Goal: Transaction & Acquisition: Purchase product/service

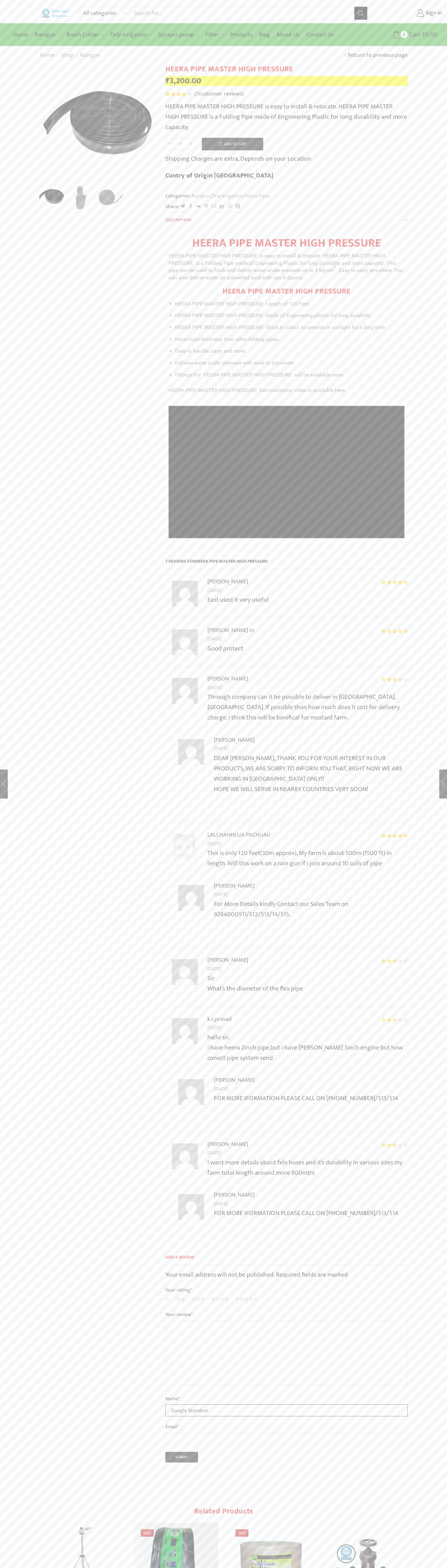
type input "Google Storebot"
click at [233, 144] on button "Add to cart" at bounding box center [232, 144] width 62 height 13
click at [406, 35] on span "Cart" at bounding box center [403, 35] width 13 height 9
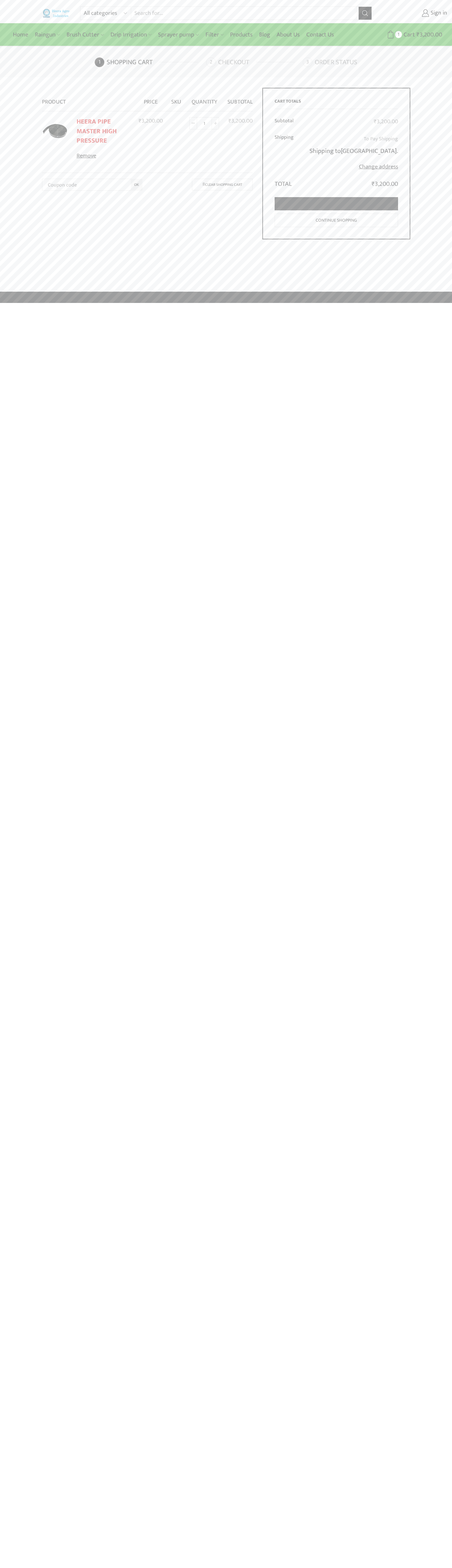
click at [336, 204] on link "Proceed to checkout" at bounding box center [336, 204] width 123 height 13
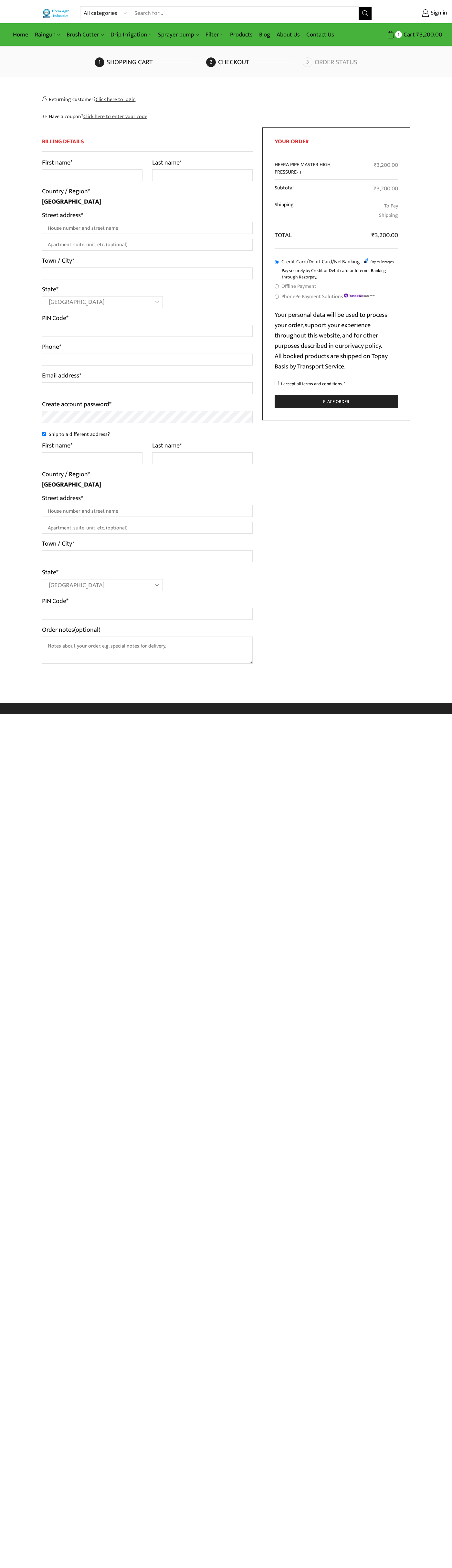
select select "MH"
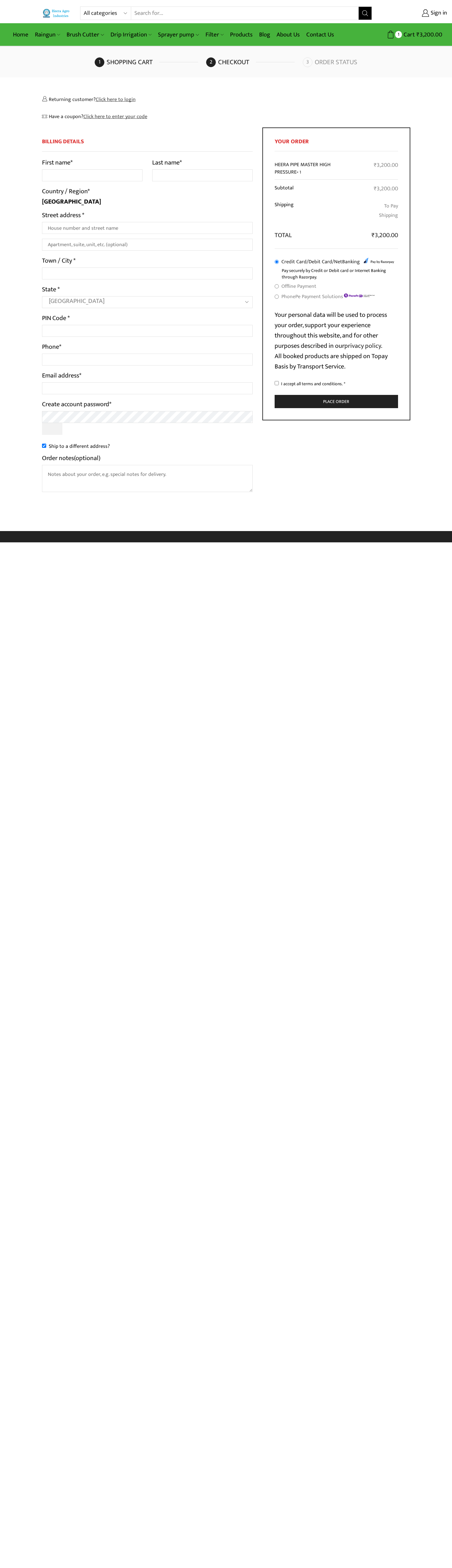
select select "MH"
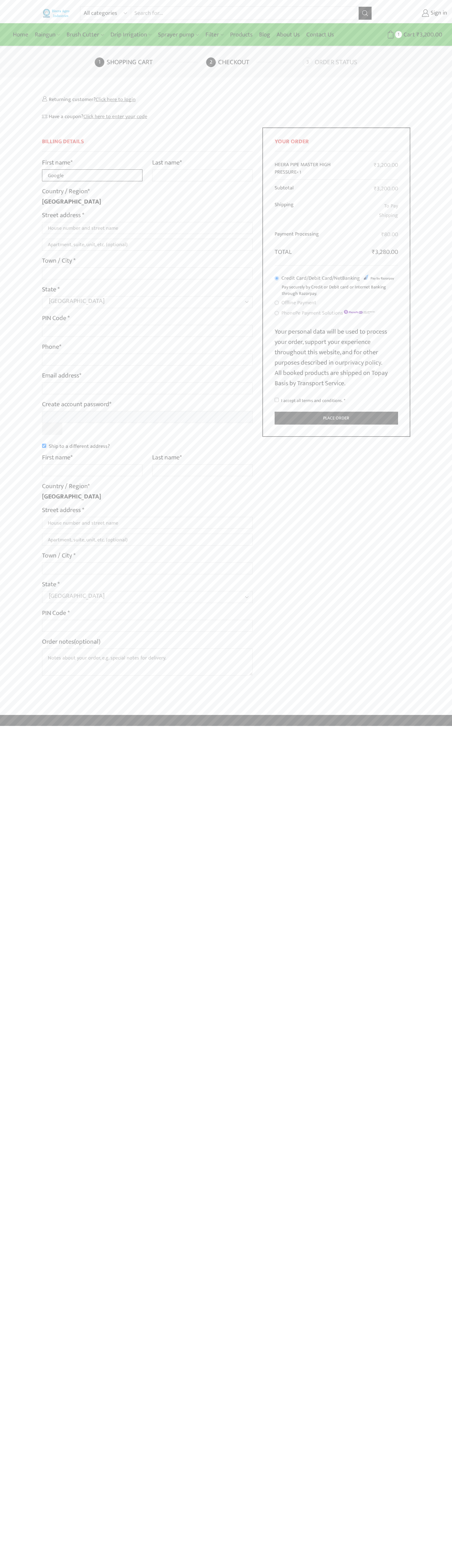
type input "Google"
type input "Storebot"
type input "1600 Amphitheatre Parkway"
type input "First floor"
type input "mountain view"
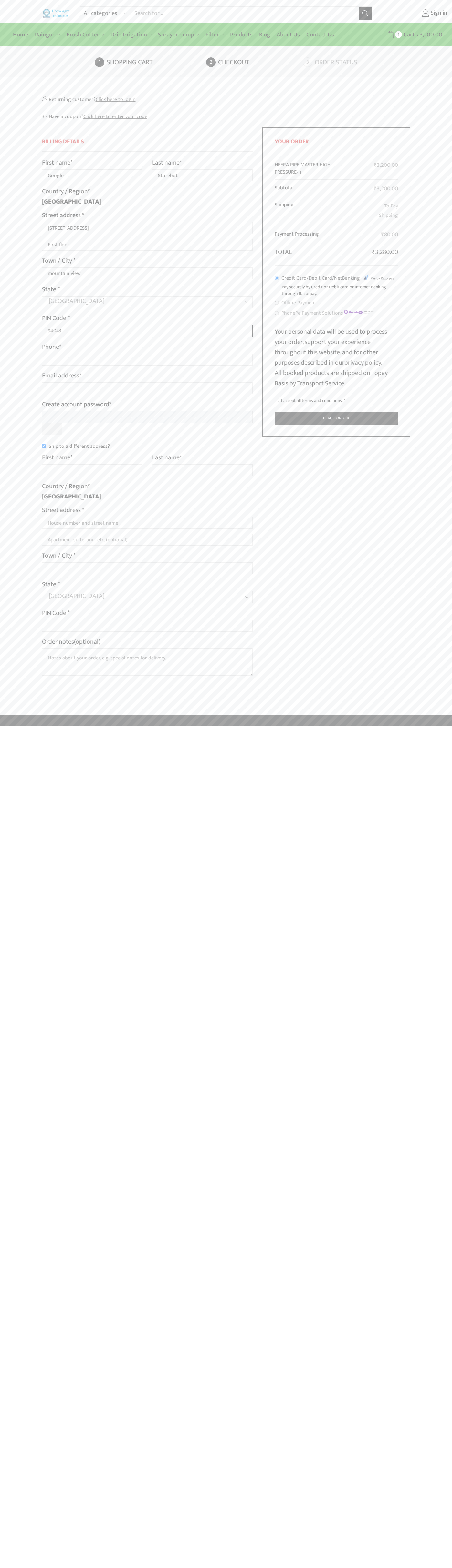
type input "94043"
type input "08067218000"
type input "johnsmith010@storebotmail.joonix.net"
click at [44, 446] on input "Ship to a different address?" at bounding box center [44, 446] width 4 height 4
checkbox input "false"
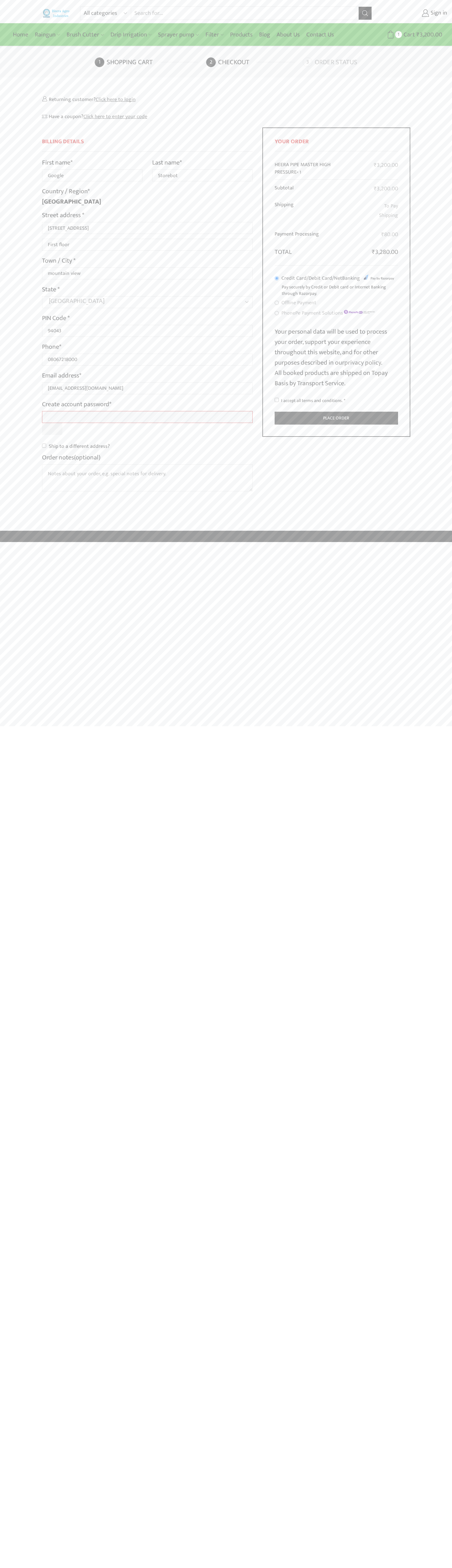
click at [277, 400] on input "I accept all terms and conditions. *" at bounding box center [277, 400] width 4 height 4
checkbox input "true"
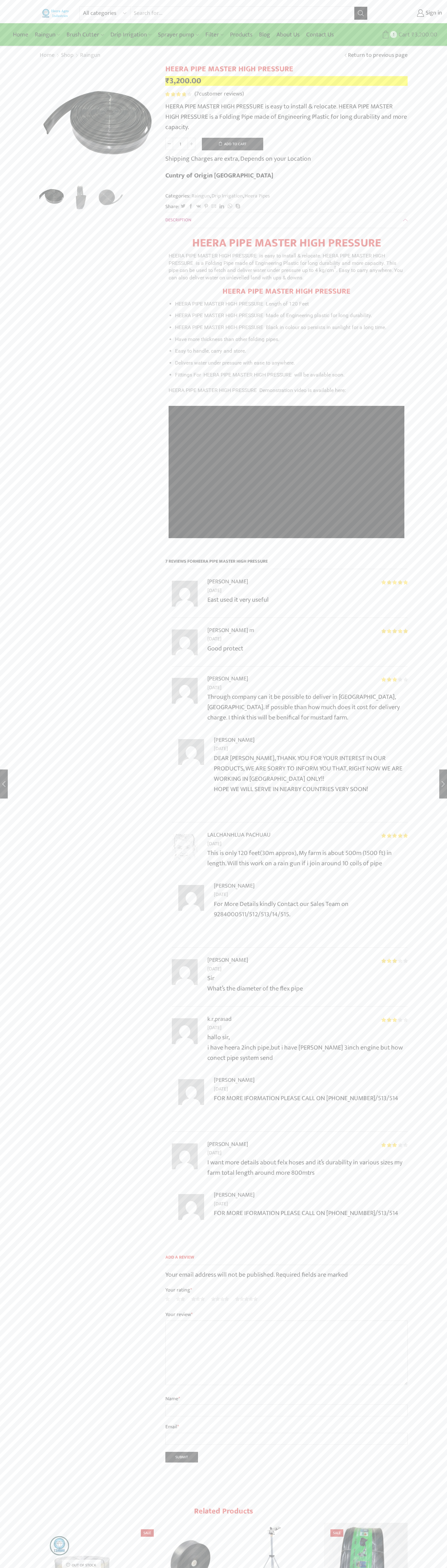
click at [406, 35] on span "Cart" at bounding box center [403, 35] width 13 height 9
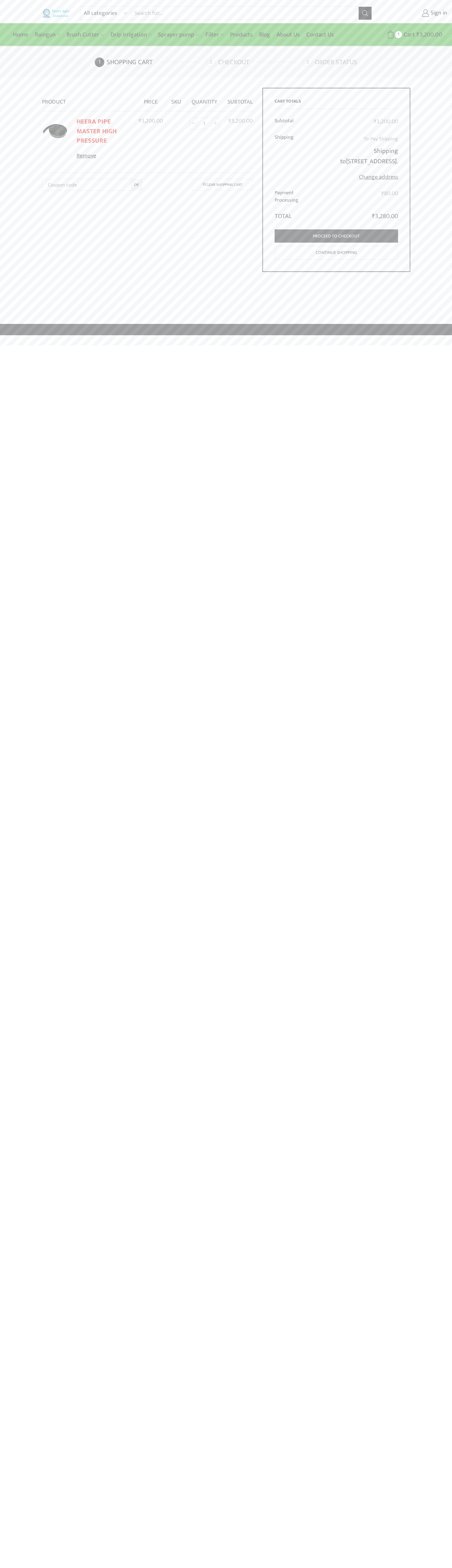
click at [104, 156] on link "Remove" at bounding box center [104, 156] width 54 height 9
